Goal: Navigation & Orientation: Go to known website

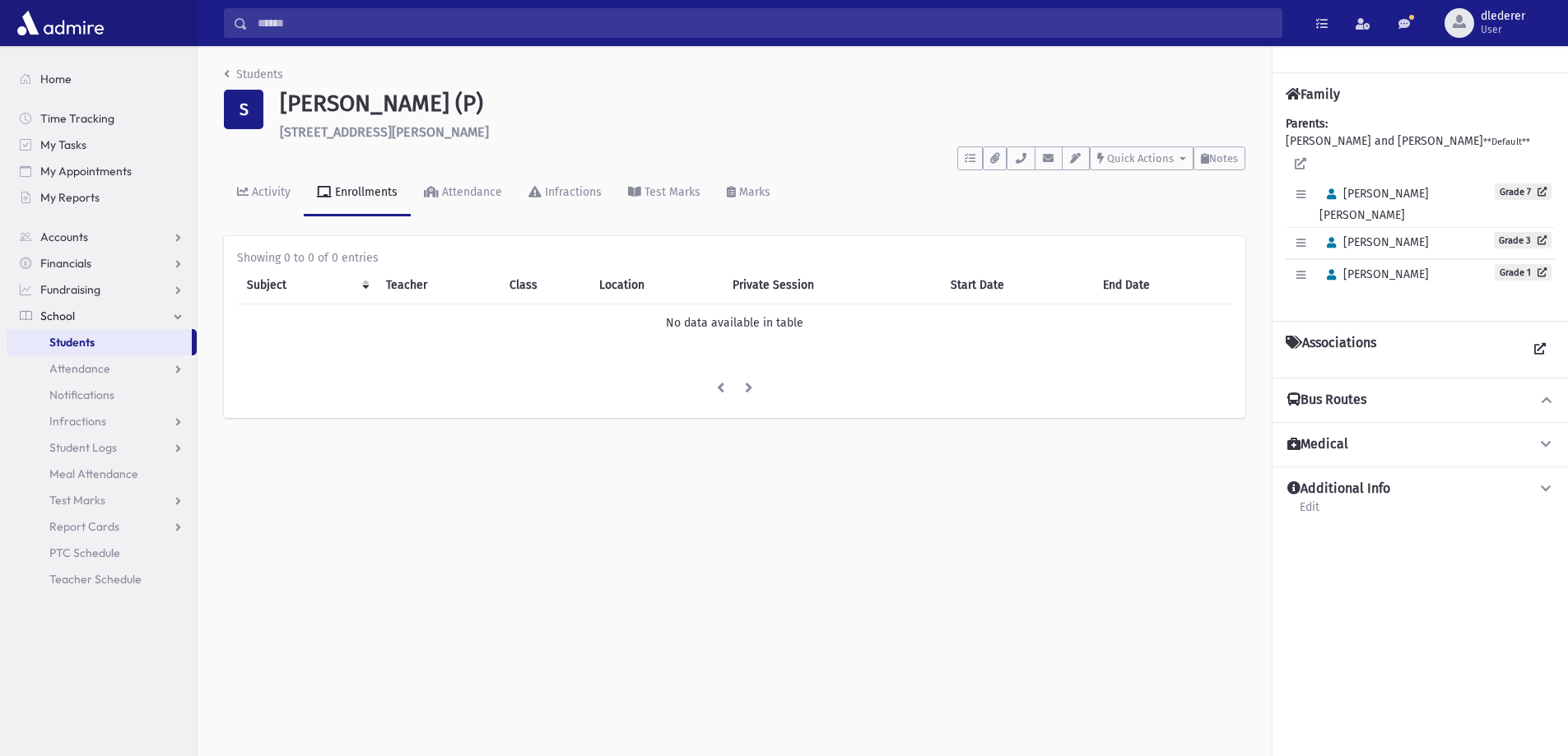
click at [80, 32] on img at bounding box center [59, 23] width 94 height 33
